Goal: Transaction & Acquisition: Purchase product/service

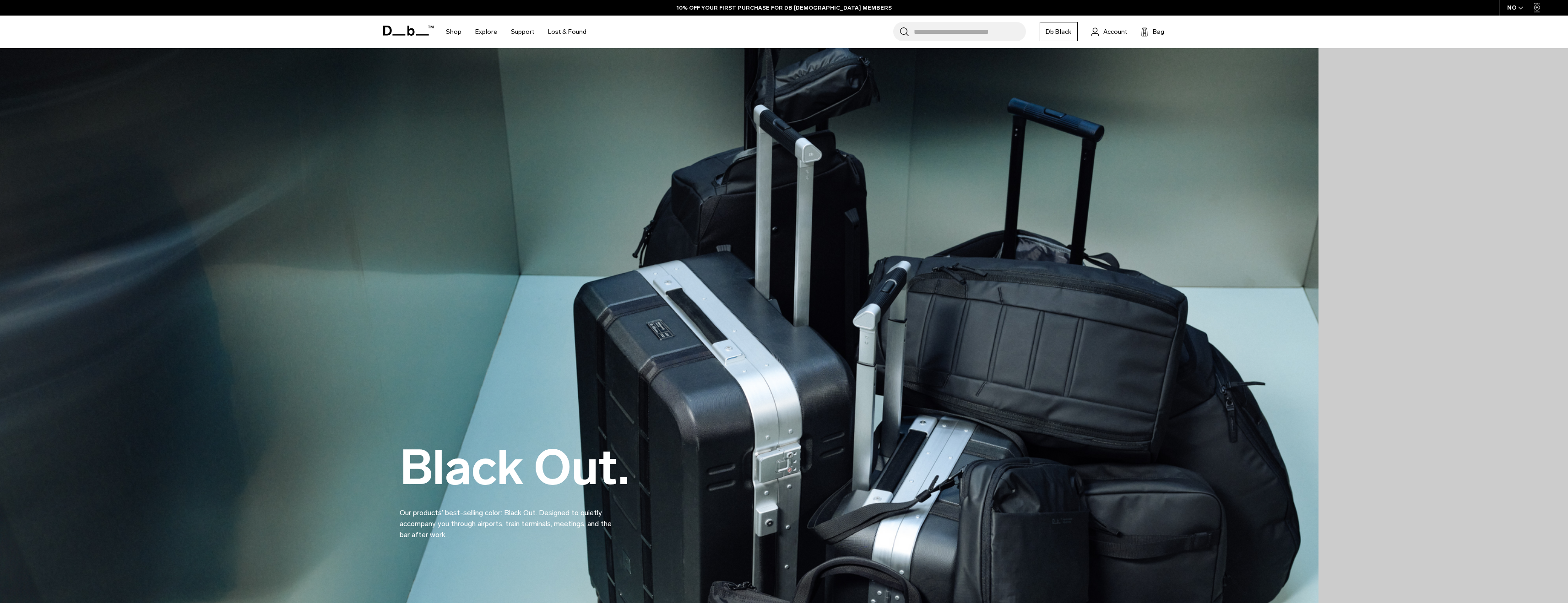
click at [947, 32] on input "Search for Bags, Luggage..." at bounding box center [970, 31] width 112 height 19
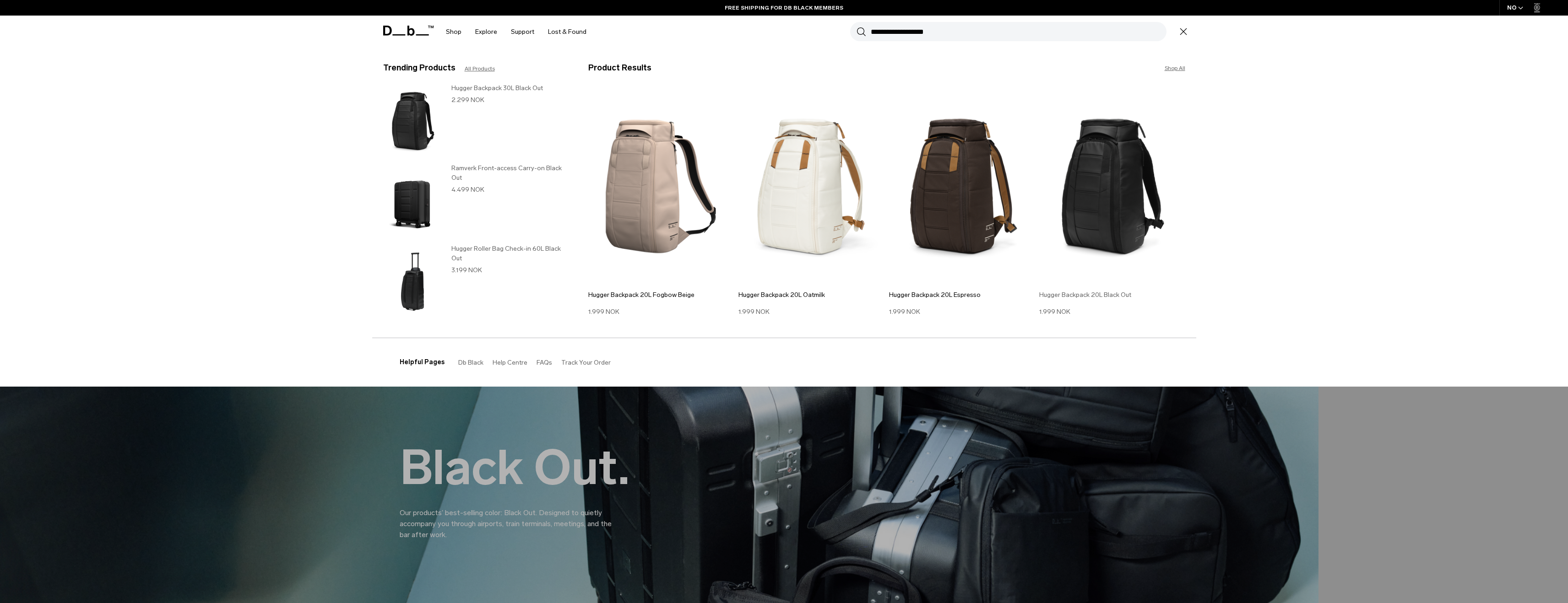
type input "**********"
click at [1114, 216] on img at bounding box center [1112, 187] width 146 height 196
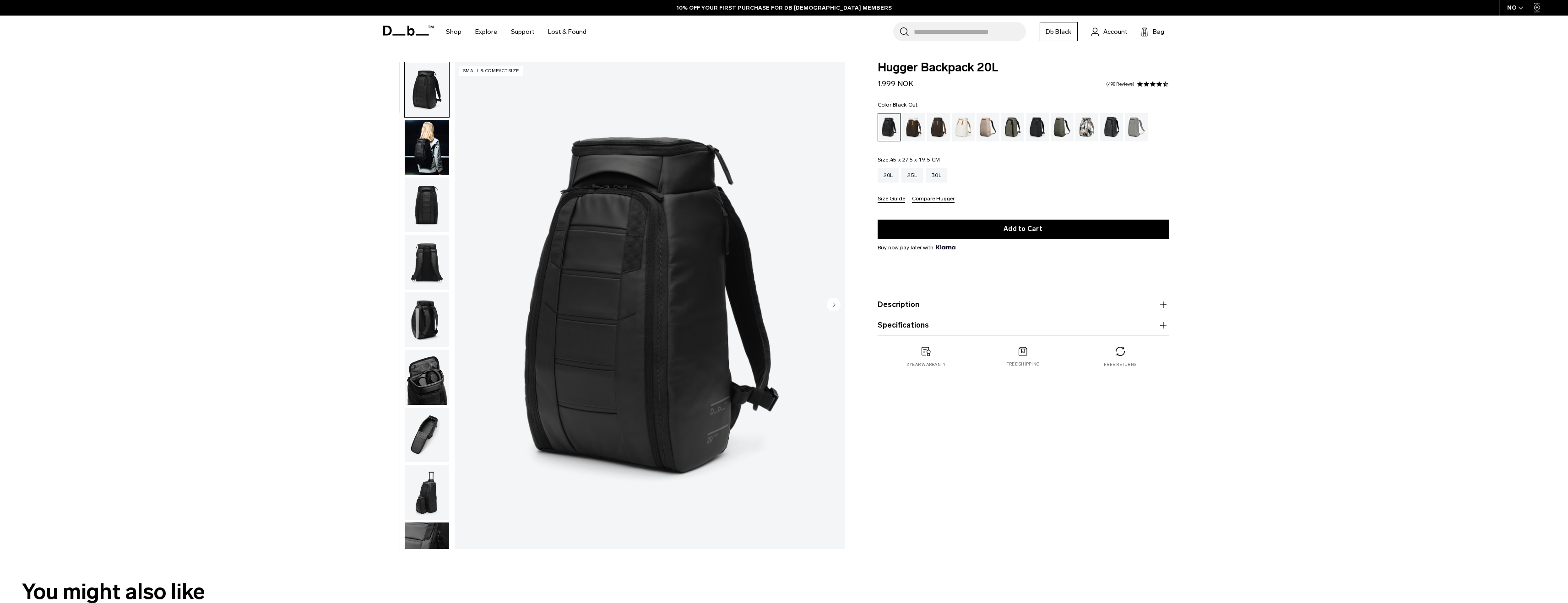
click at [889, 132] on div "Black Out" at bounding box center [889, 127] width 22 height 28
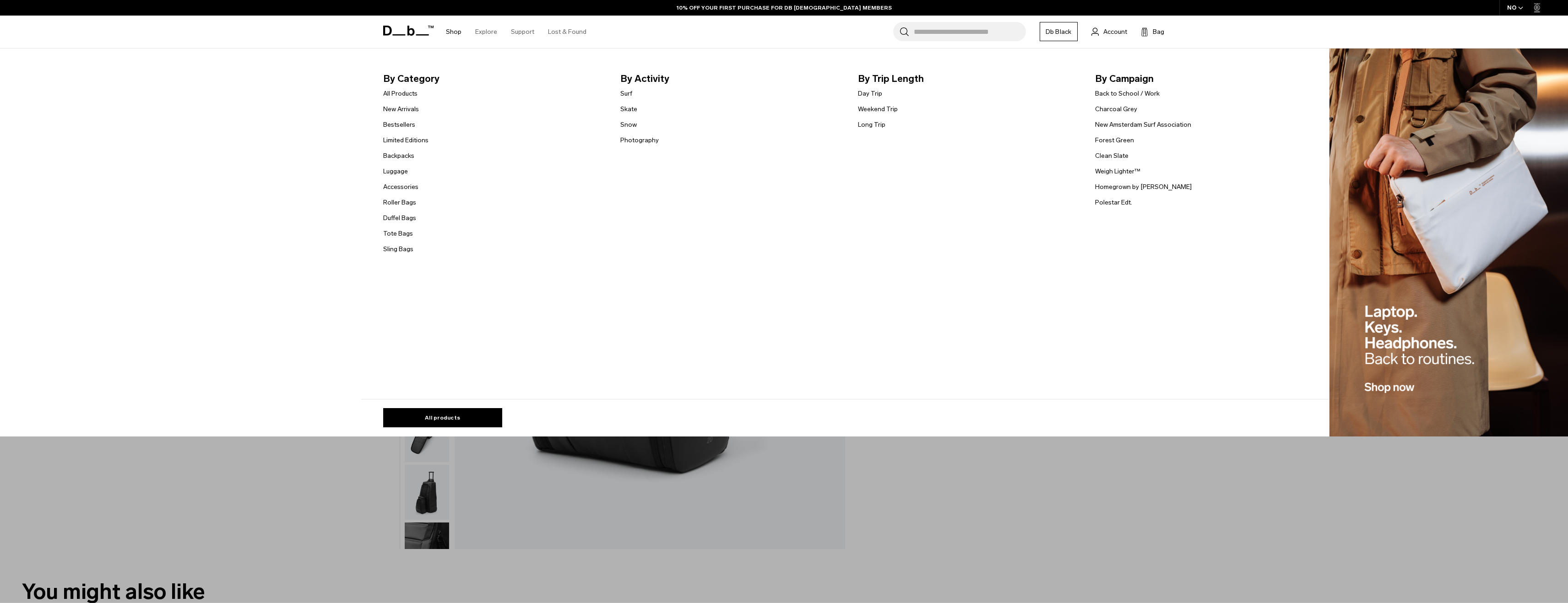
click at [452, 30] on link "Shop" at bounding box center [454, 32] width 16 height 32
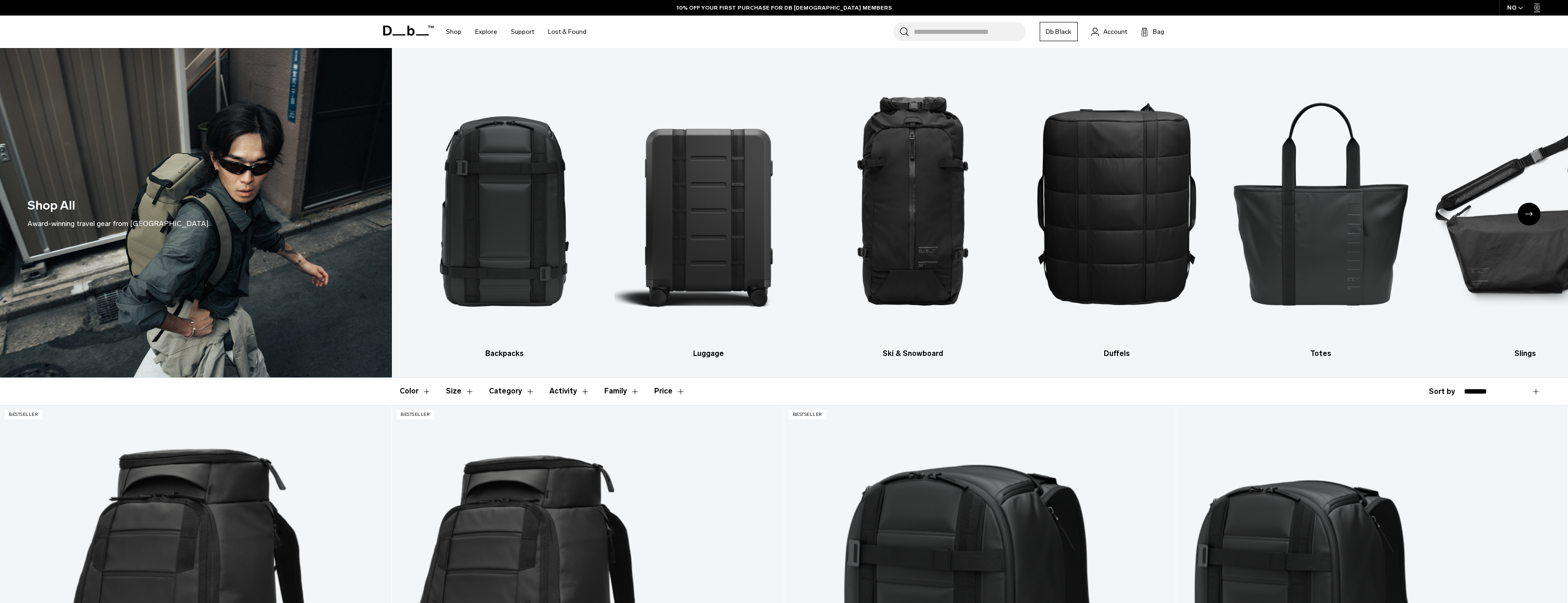
click at [950, 30] on input "Search for Bags, Luggage..." at bounding box center [970, 31] width 112 height 19
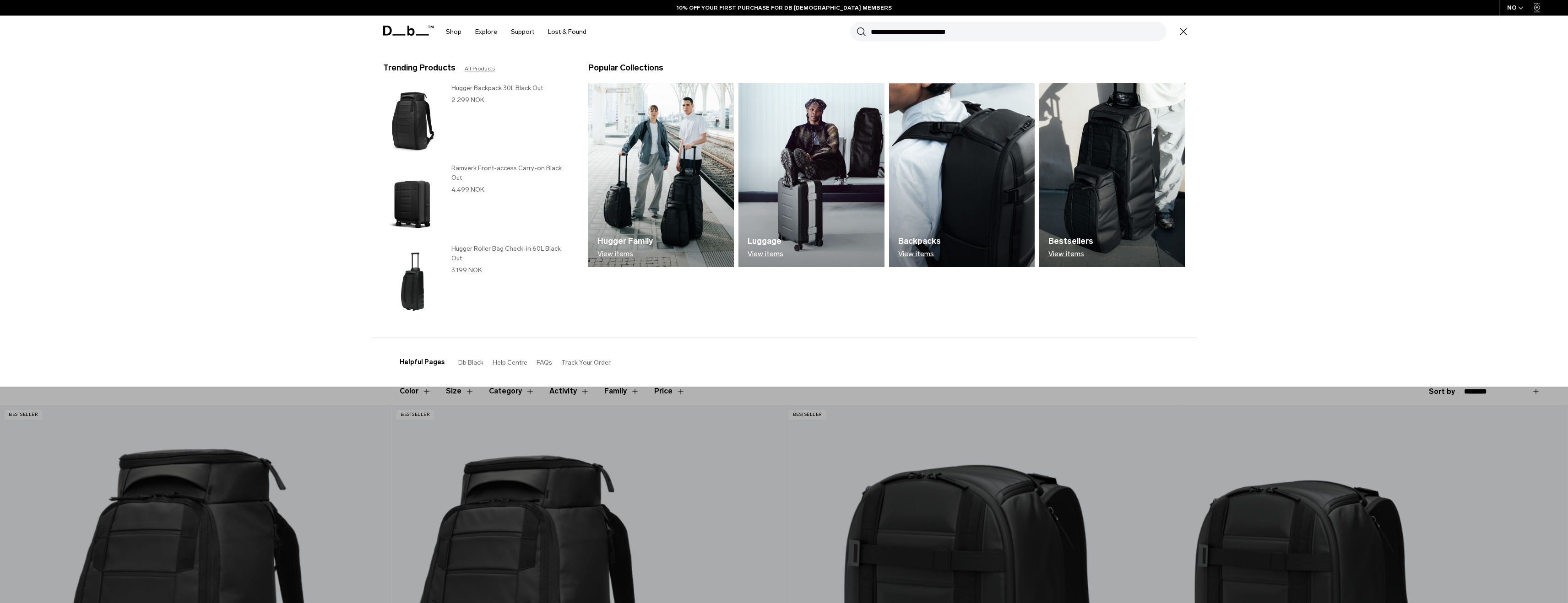
click at [414, 119] on img at bounding box center [412, 121] width 59 height 76
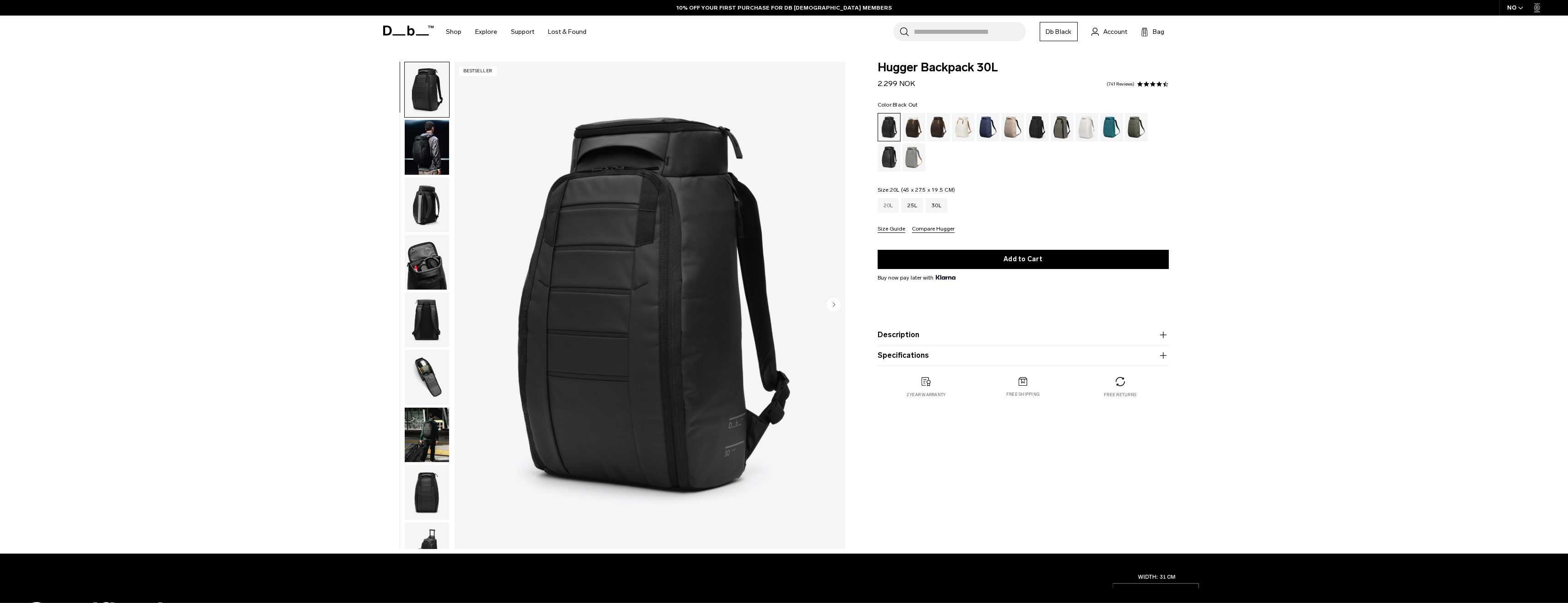
click at [887, 208] on div "20L" at bounding box center [889, 206] width 22 height 15
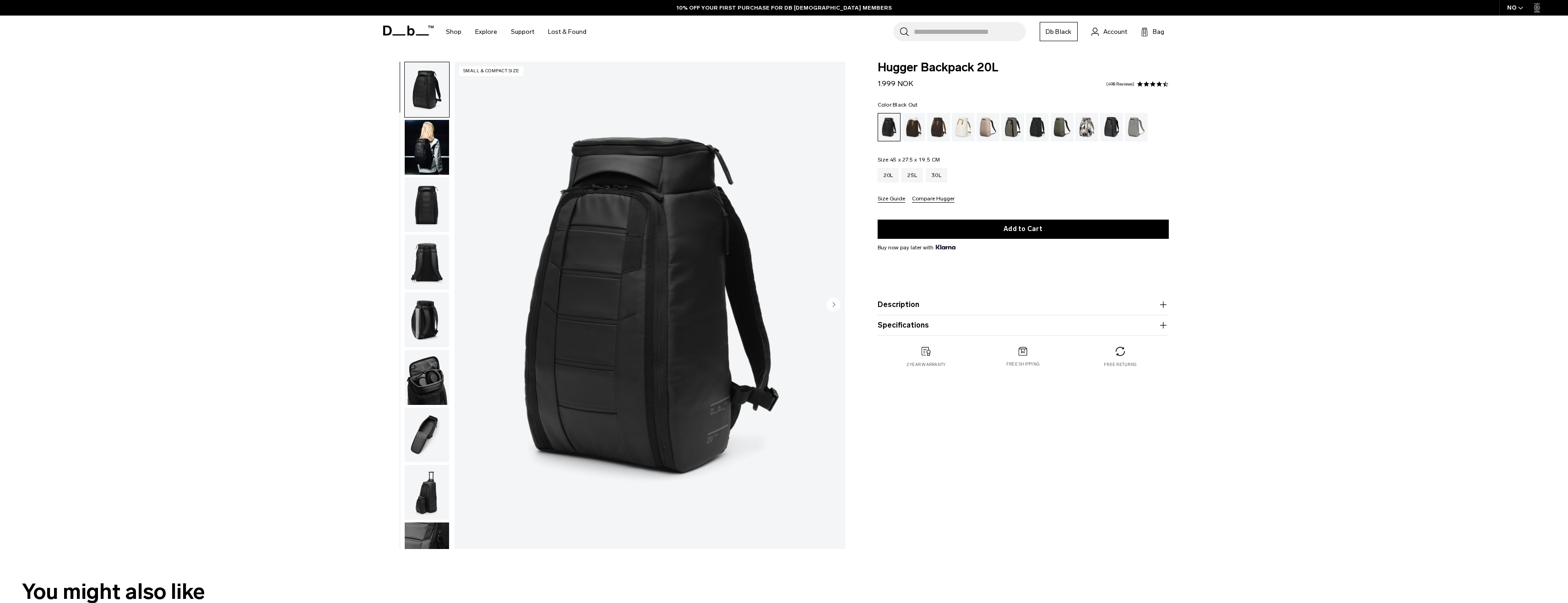
click at [705, 261] on img "1 / 10" at bounding box center [650, 305] width 391 height 487
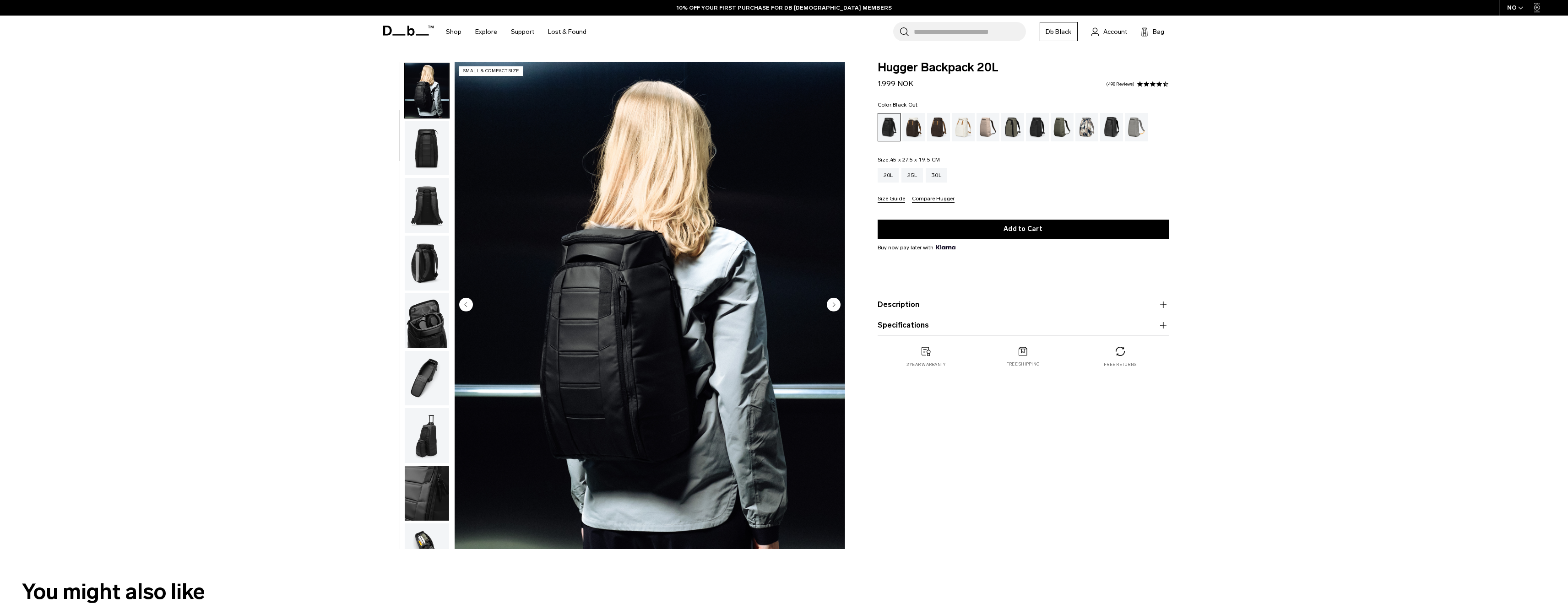
scroll to position [58, 0]
click at [404, 31] on icon at bounding box center [408, 30] width 50 height 10
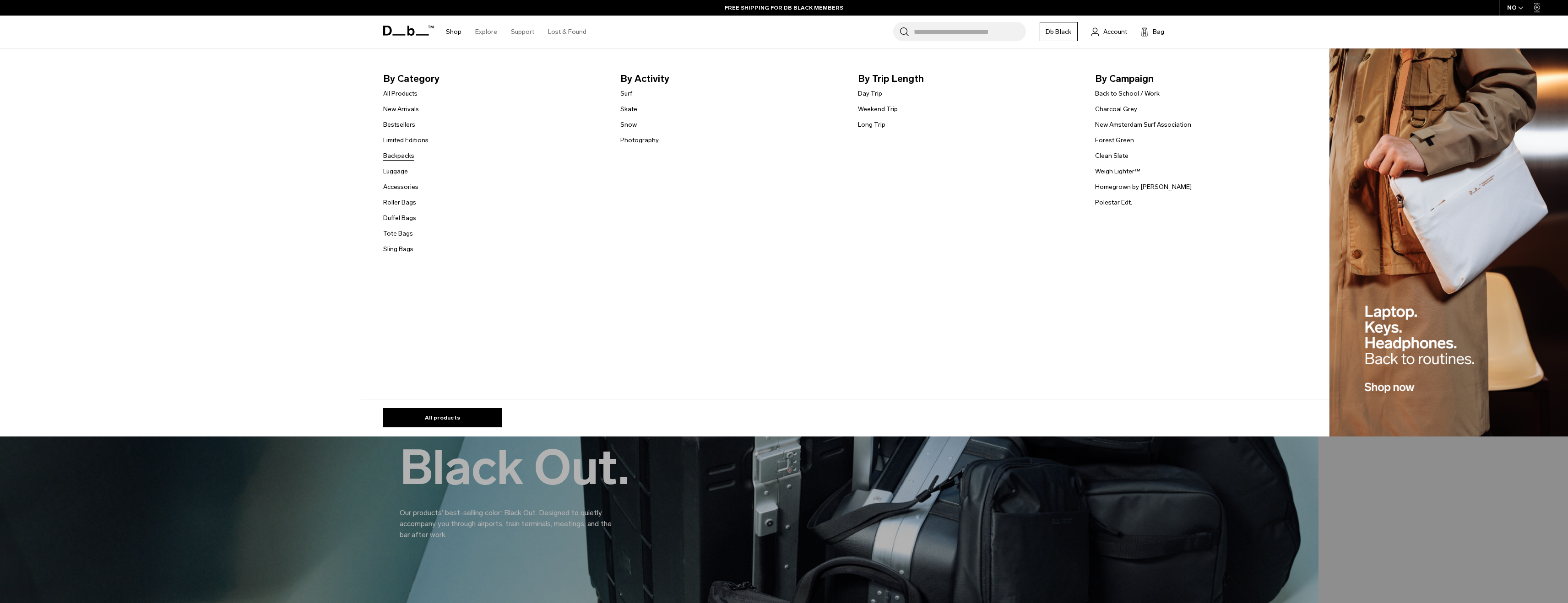
click at [401, 156] on link "Backpacks" at bounding box center [399, 156] width 31 height 9
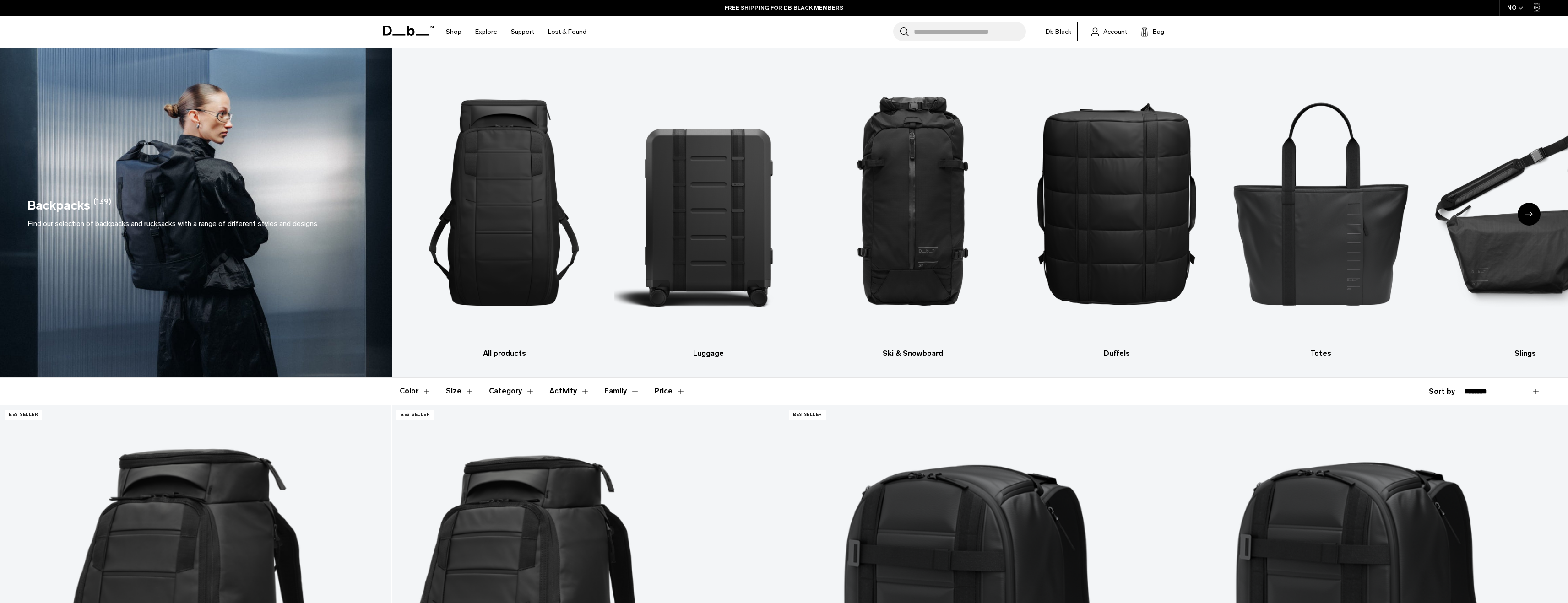
click at [499, 390] on button "Category" at bounding box center [512, 391] width 46 height 26
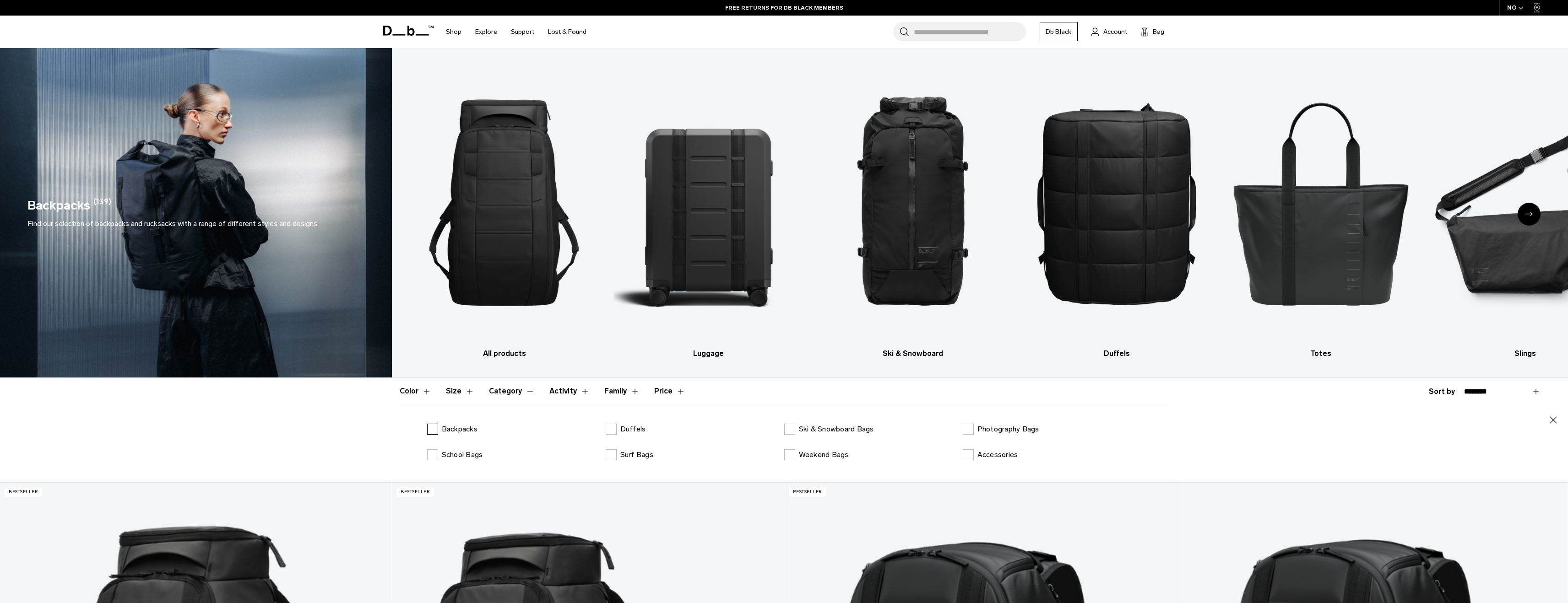
click at [433, 430] on label "Backpacks" at bounding box center [452, 429] width 50 height 11
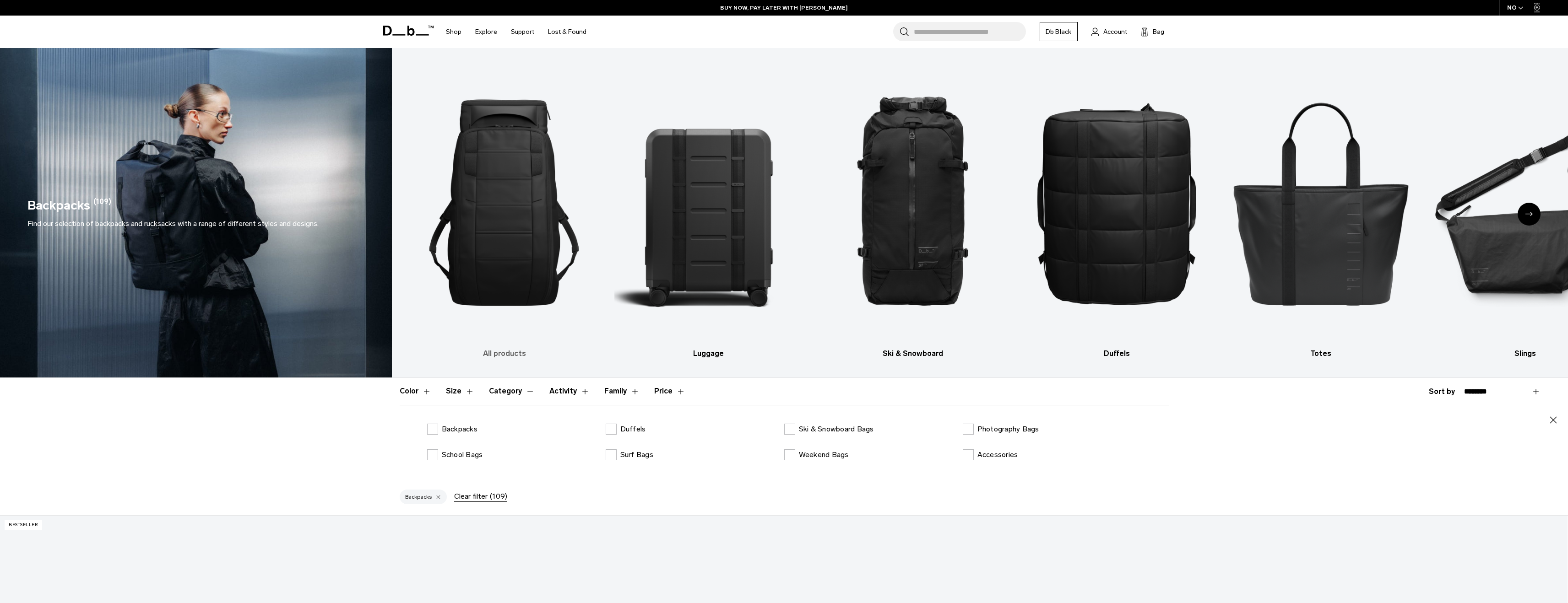
click at [505, 223] on img "1 / 10" at bounding box center [504, 202] width 188 height 282
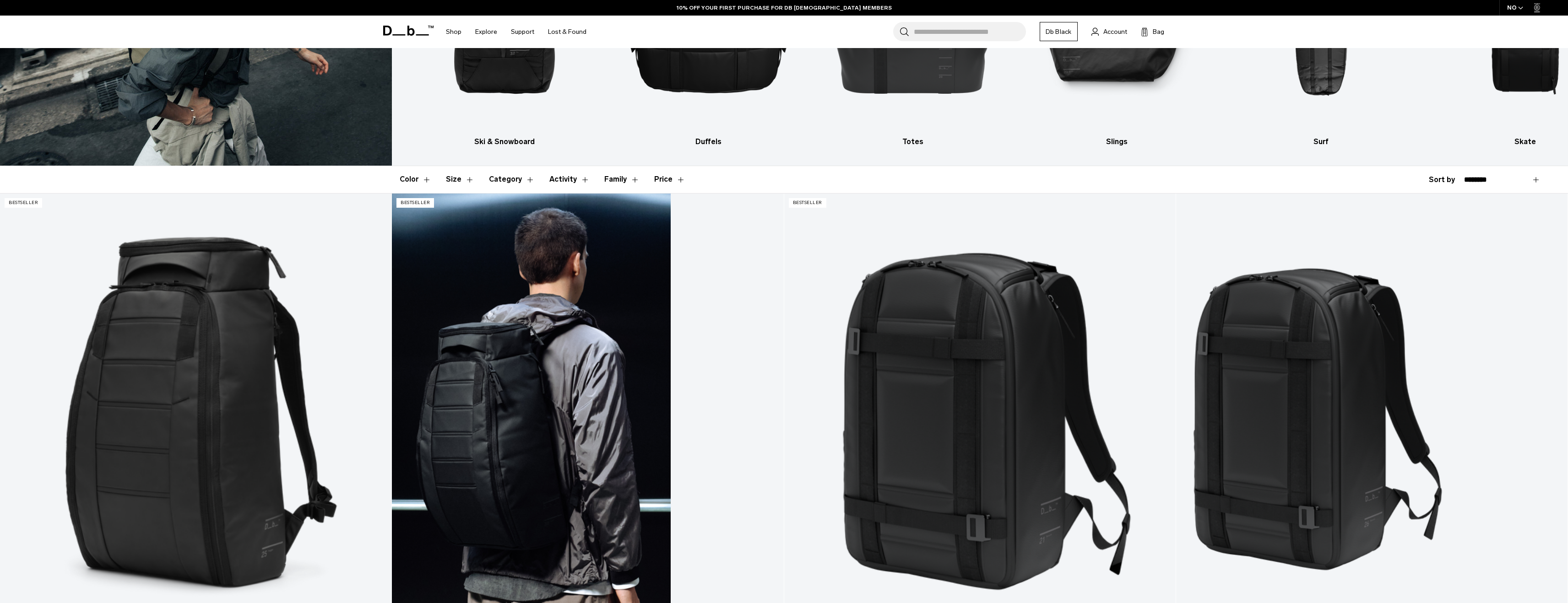
scroll to position [102, 0]
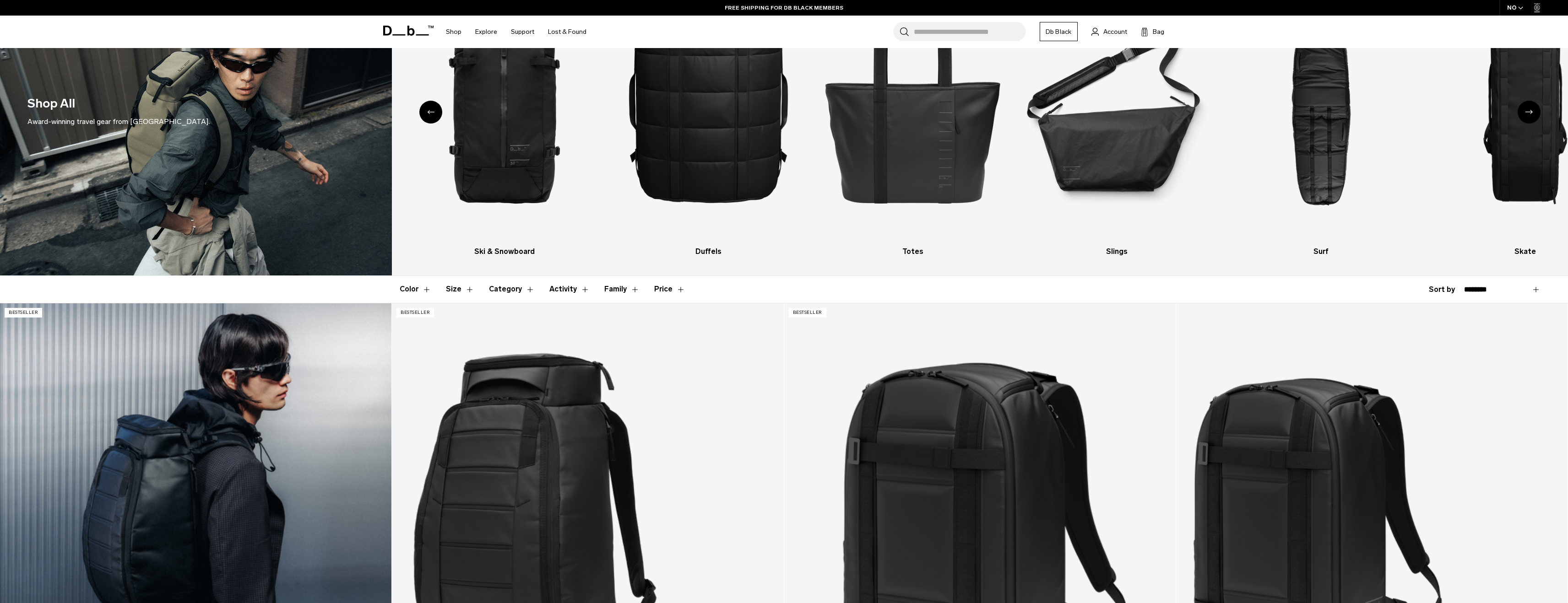
click at [213, 491] on link "Hugger Backpack 25L" at bounding box center [196, 520] width 391 height 435
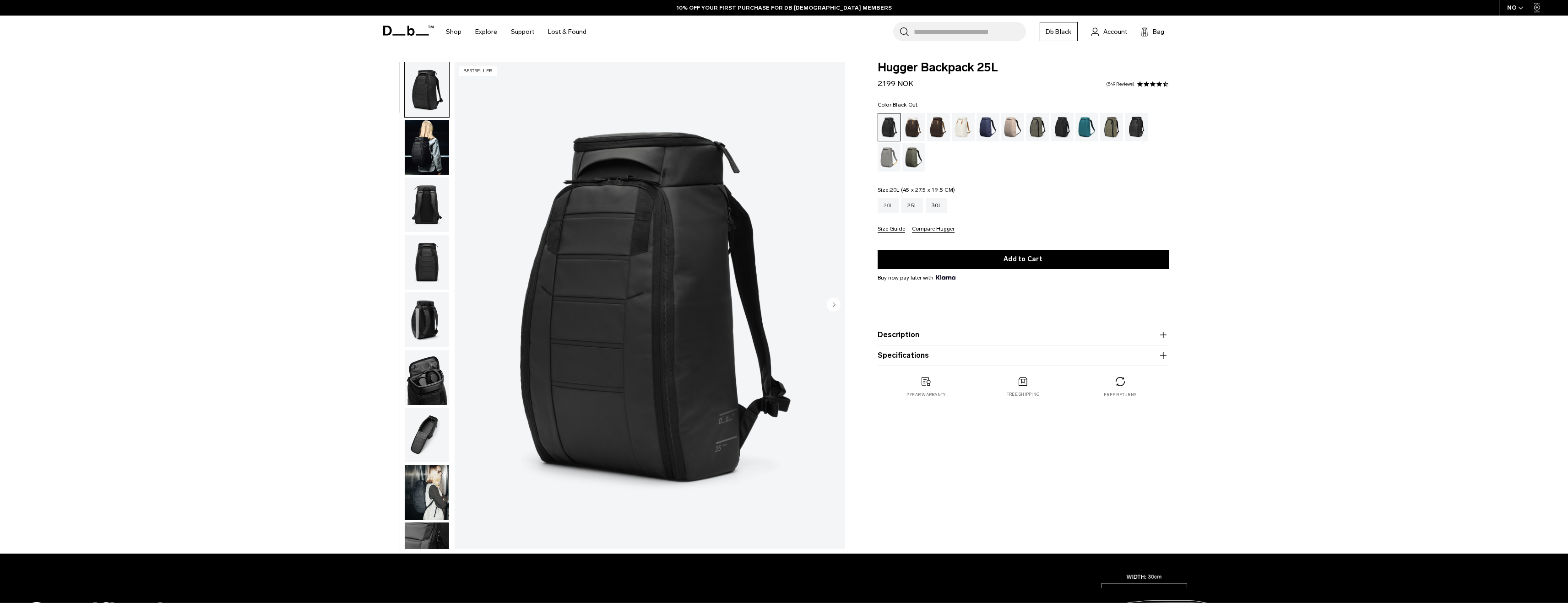
click at [887, 206] on div "20L" at bounding box center [889, 206] width 22 height 15
